Goal: Check status: Check status

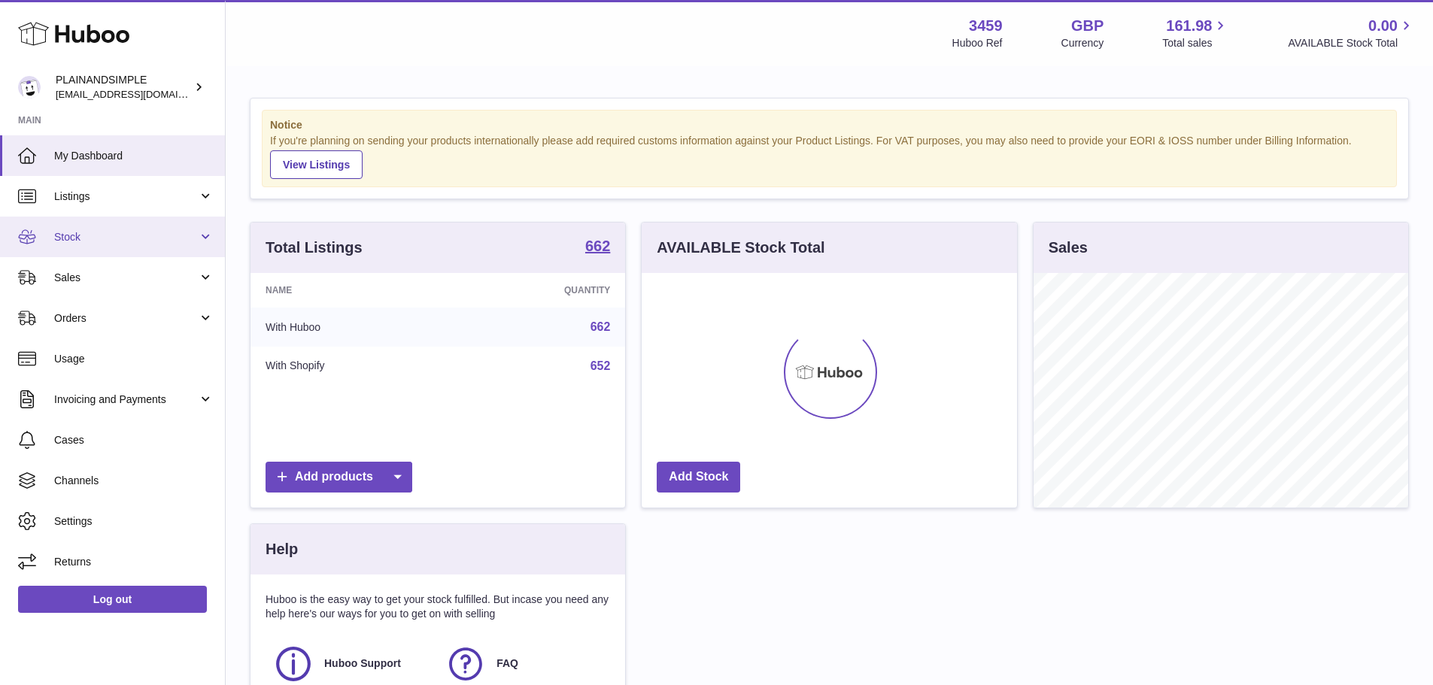
scroll to position [235, 375]
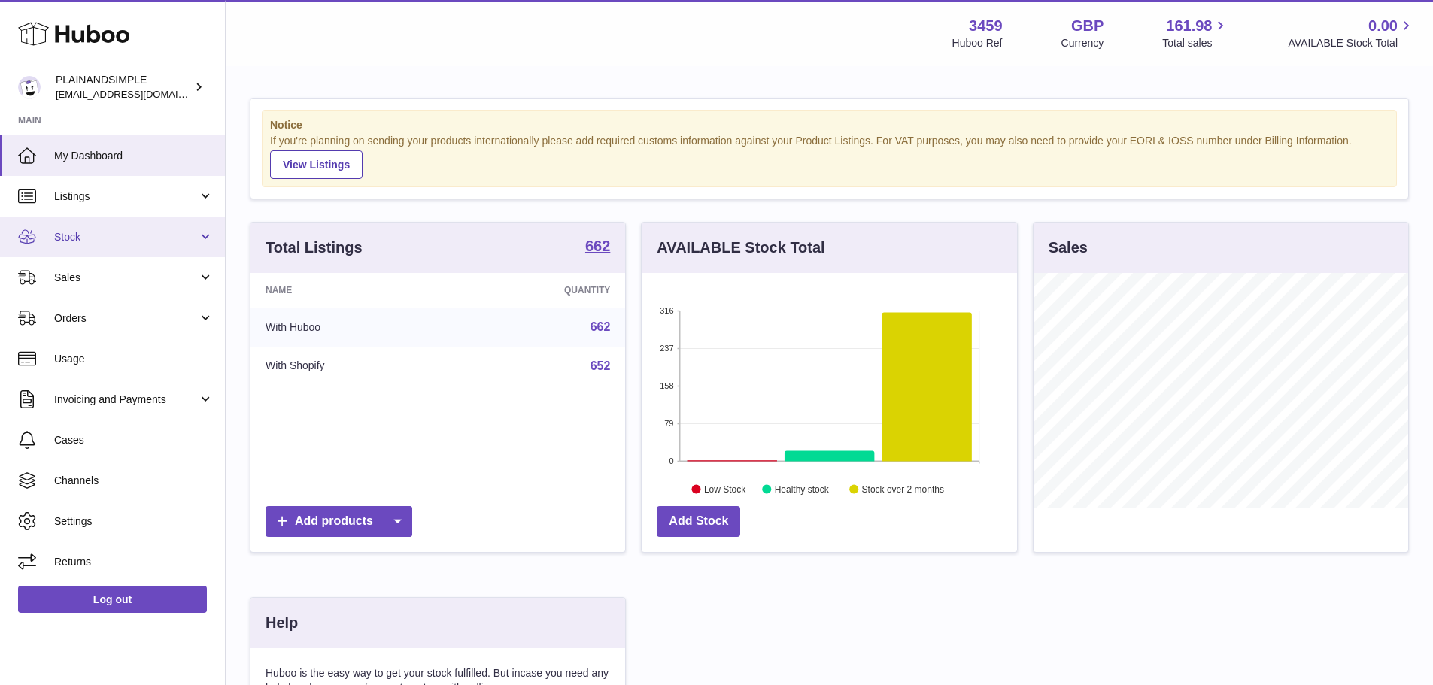
click at [168, 253] on link "Stock" at bounding box center [112, 237] width 225 height 41
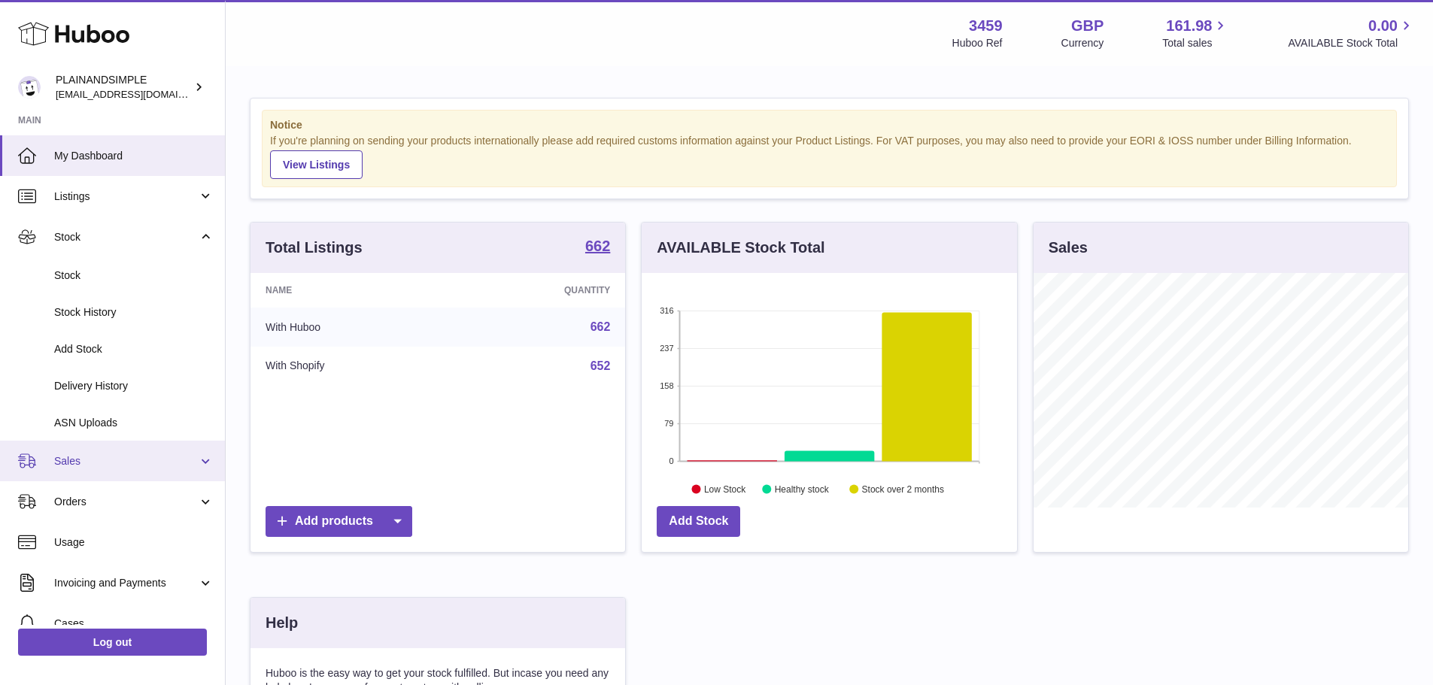
click at [151, 443] on link "Sales" at bounding box center [112, 461] width 225 height 41
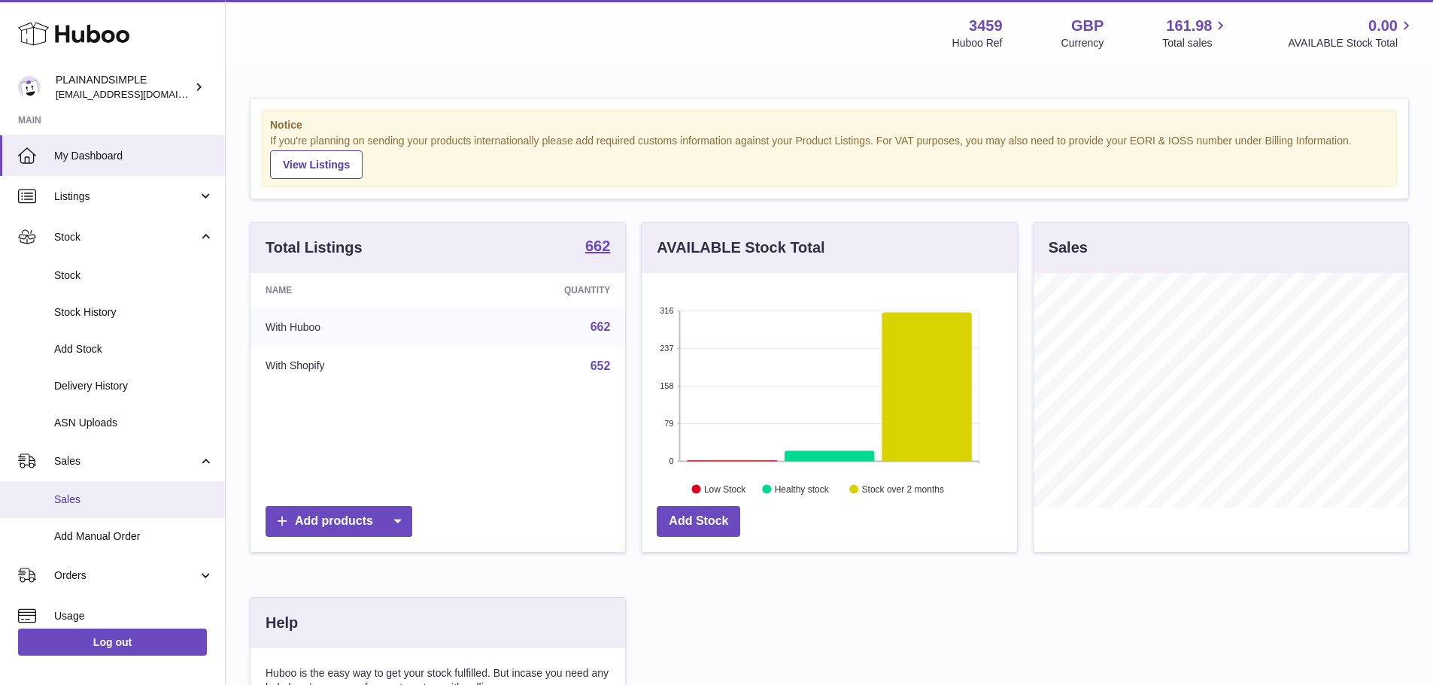
click at [135, 494] on span "Sales" at bounding box center [133, 500] width 159 height 14
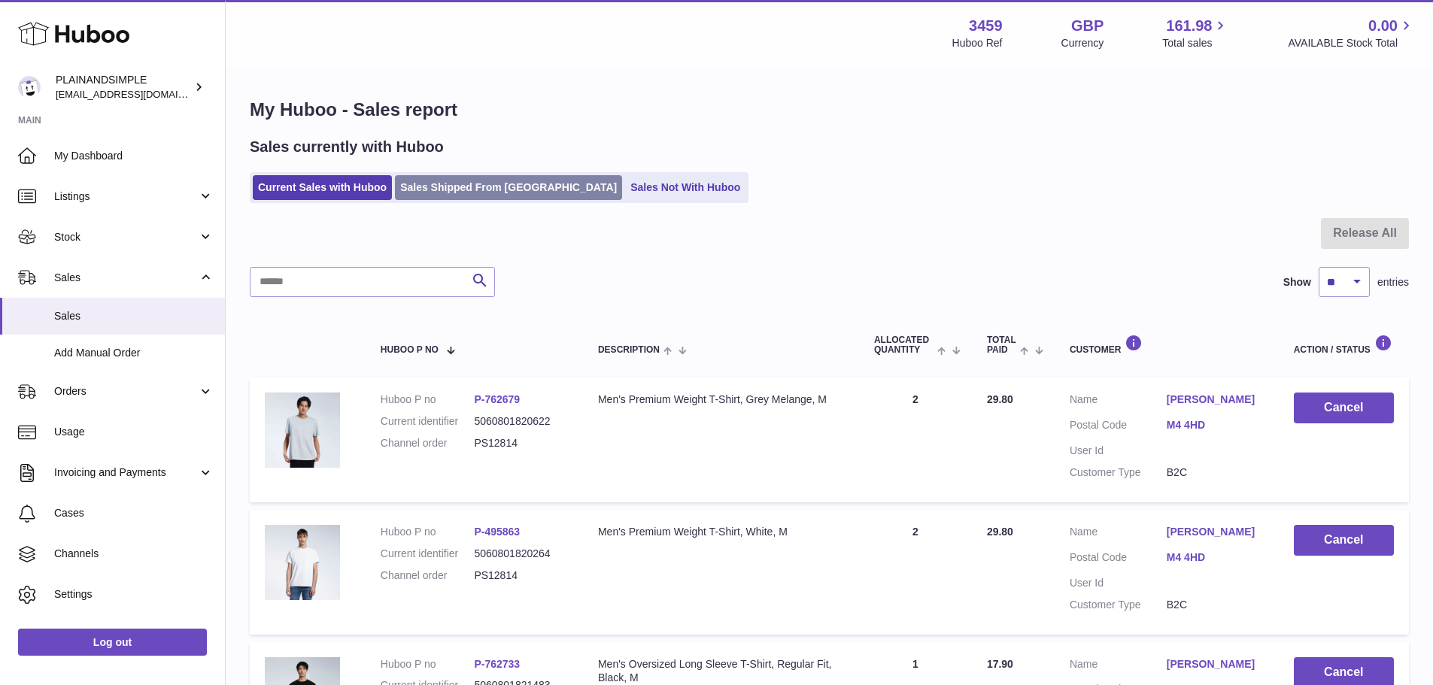
click at [432, 193] on link "Sales Shipped From [GEOGRAPHIC_DATA]" at bounding box center [508, 187] width 227 height 25
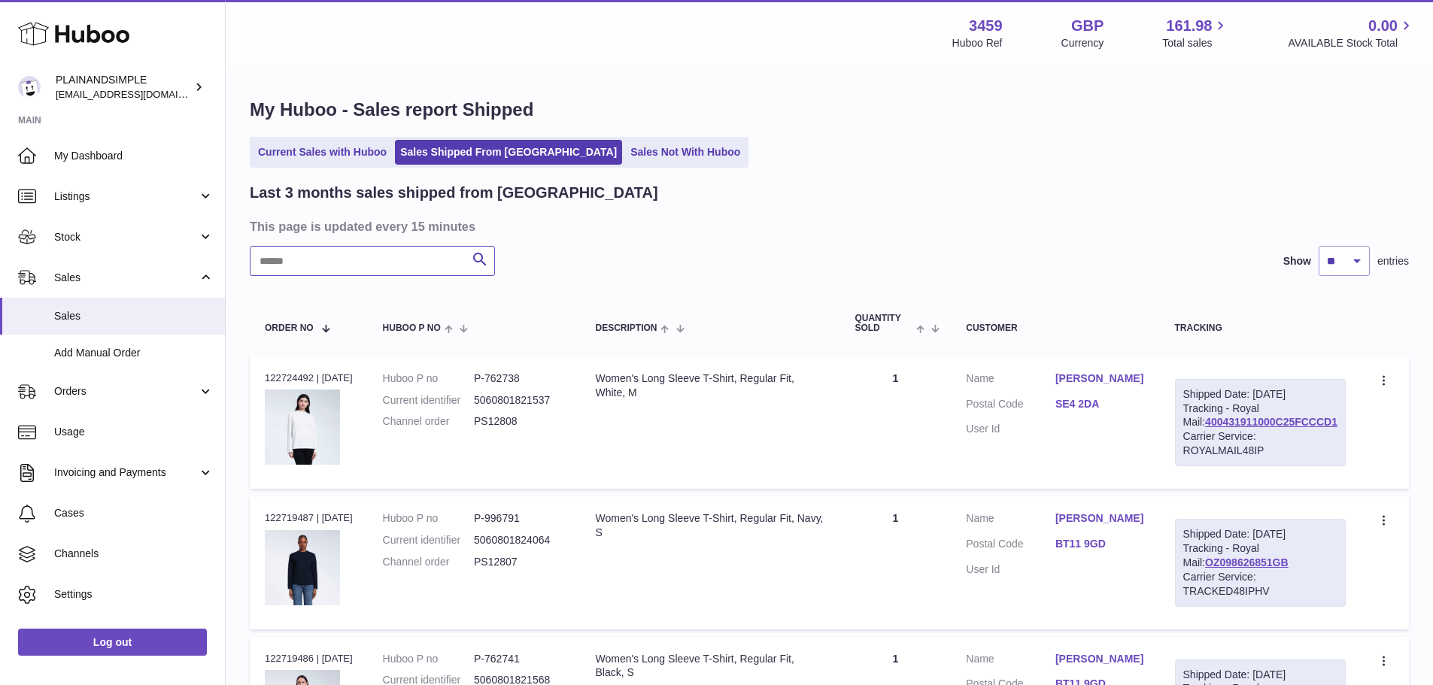
click at [349, 273] on input "text" at bounding box center [372, 261] width 245 height 30
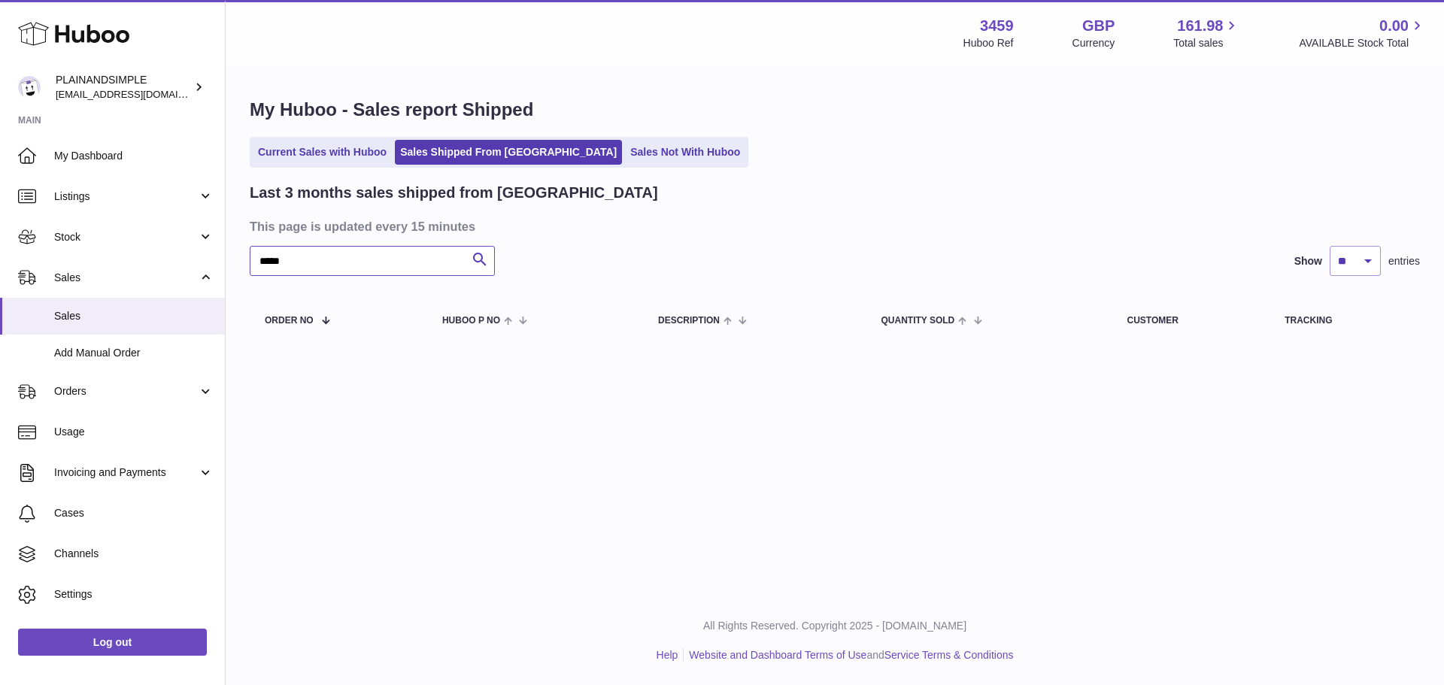
type input "*****"
click at [1058, 565] on div "Menu Huboo 3459 Huboo Ref GBP Currency 161.98 Total sales 0.00 AVAILABLE Stock …" at bounding box center [835, 298] width 1218 height 596
click at [625, 151] on link "Sales Not With Huboo" at bounding box center [685, 152] width 120 height 25
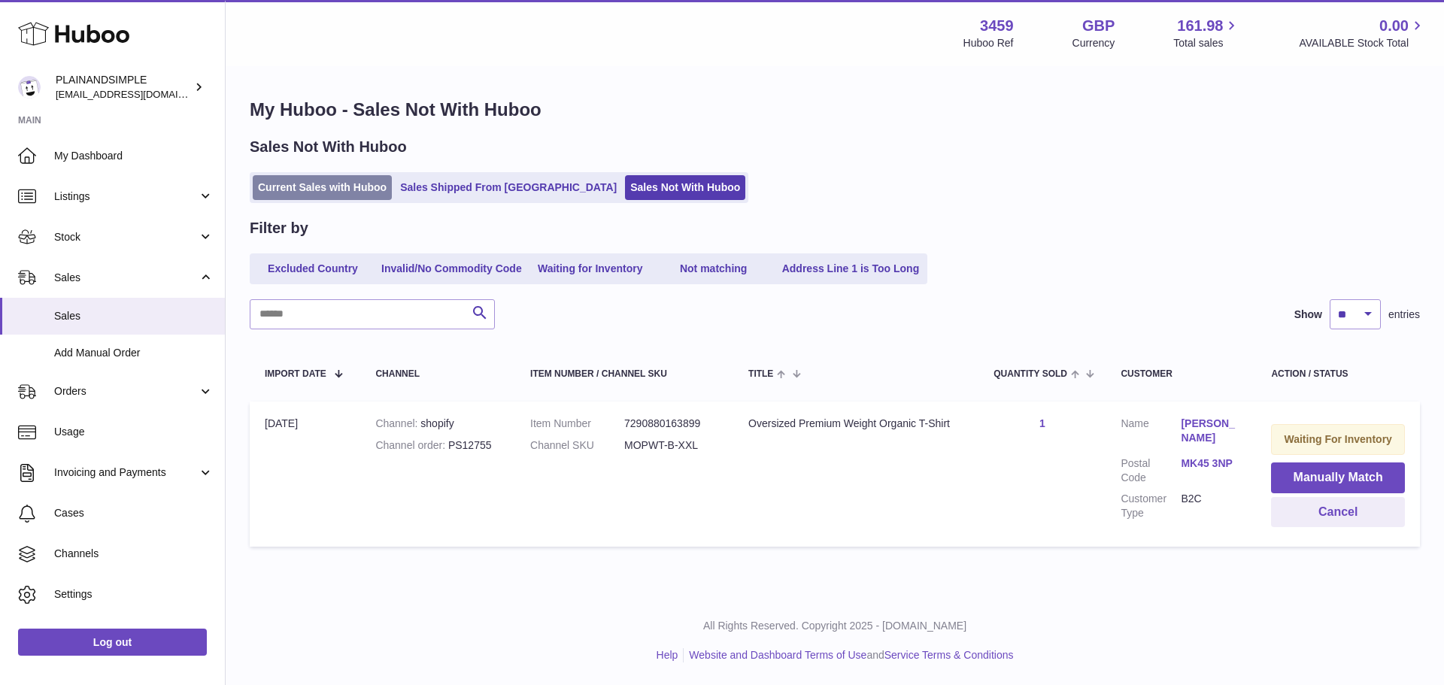
click at [297, 186] on link "Current Sales with Huboo" at bounding box center [322, 187] width 139 height 25
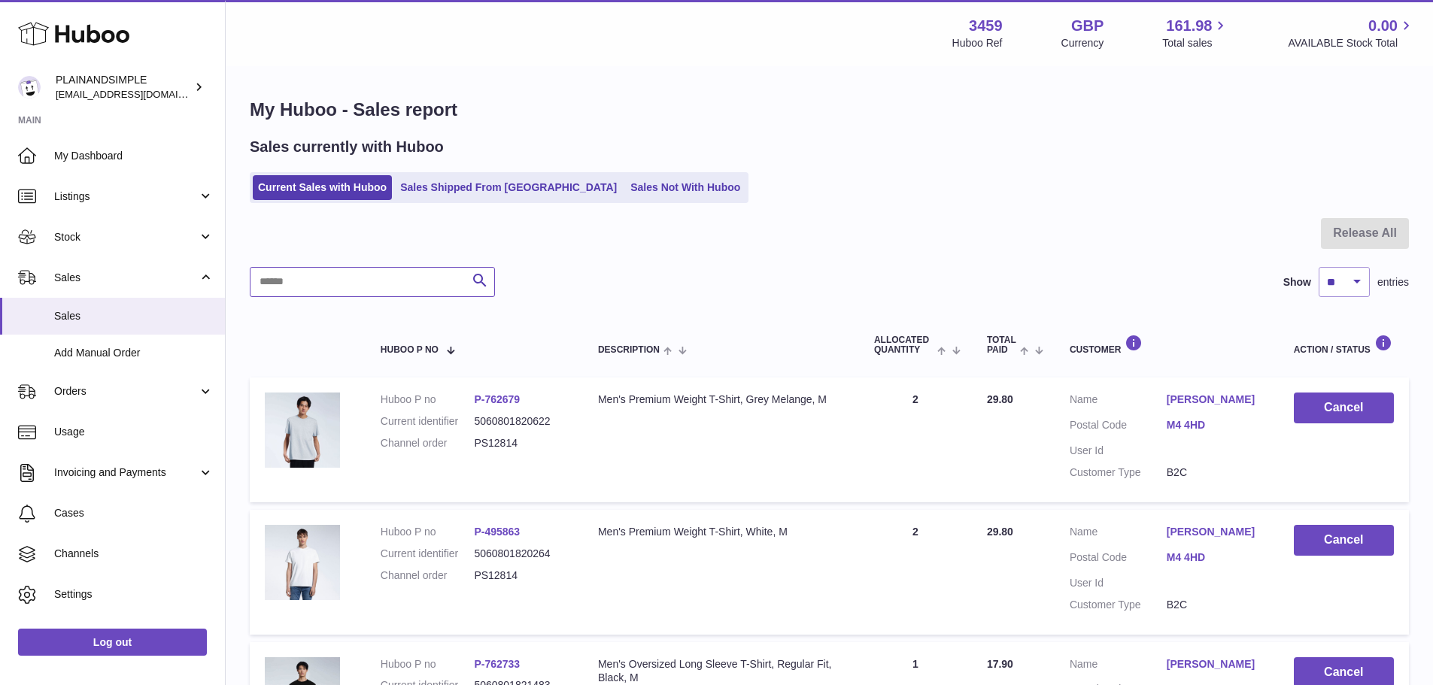
click at [368, 274] on input "text" at bounding box center [372, 282] width 245 height 30
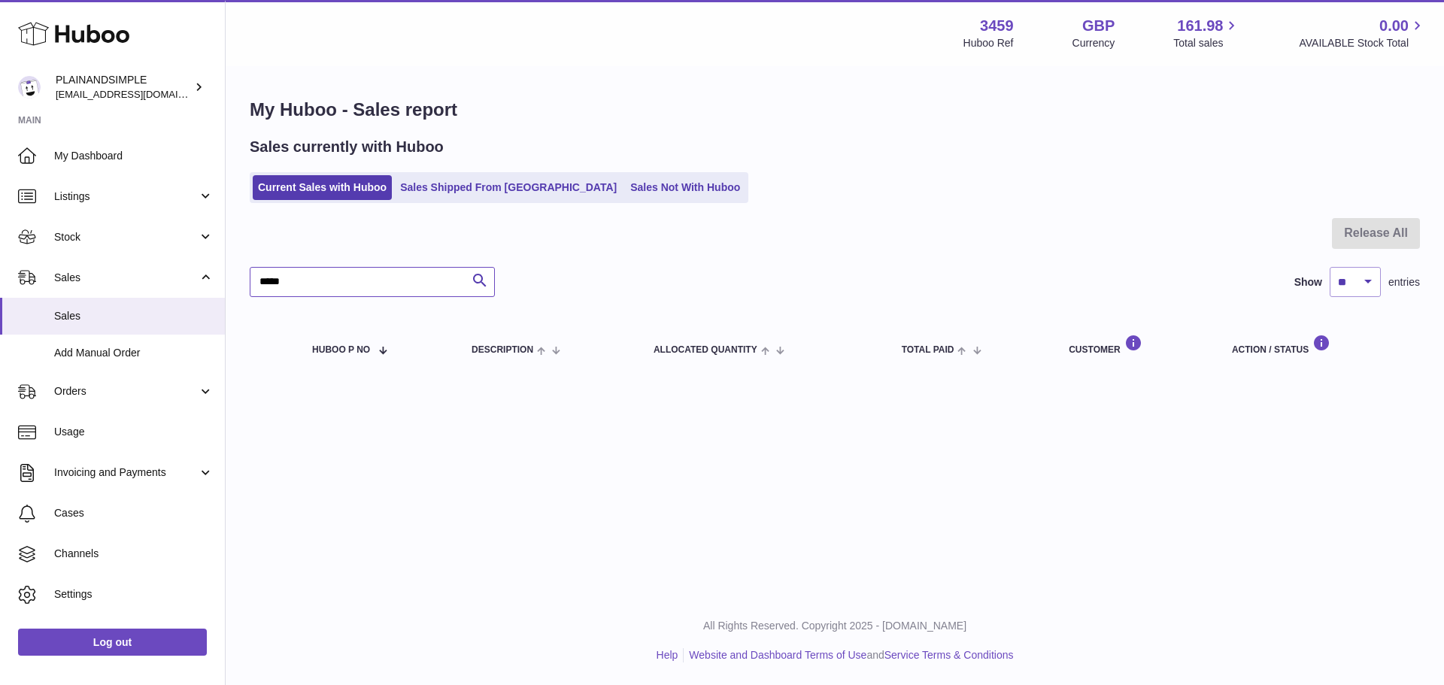
drag, startPoint x: 426, startPoint y: 286, endPoint x: 0, endPoint y: 48, distance: 487.5
click at [0, 48] on div "Huboo PLAINANDSIMPLE [EMAIL_ADDRESS][DOMAIN_NAME] Main My Dashboard Listings No…" at bounding box center [722, 342] width 1444 height 685
type input "*****"
